Goal: Transaction & Acquisition: Obtain resource

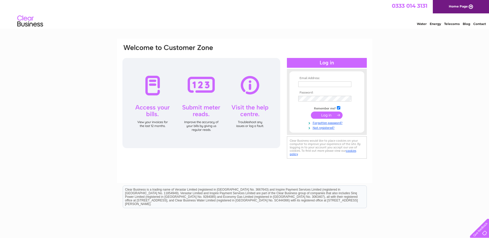
type input "finance@corbeniccamphill.co.uk"
click at [325, 116] on input "submit" at bounding box center [327, 115] width 32 height 7
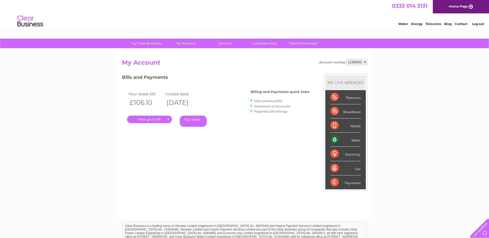
click at [167, 118] on link "." at bounding box center [149, 119] width 45 height 7
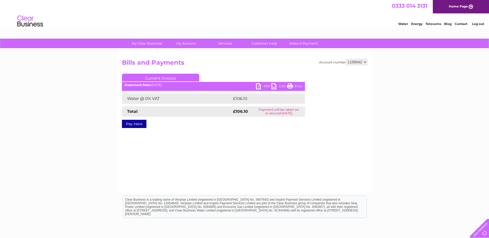
click at [260, 86] on link "PDF" at bounding box center [263, 86] width 15 height 7
